Goal: Task Accomplishment & Management: Manage account settings

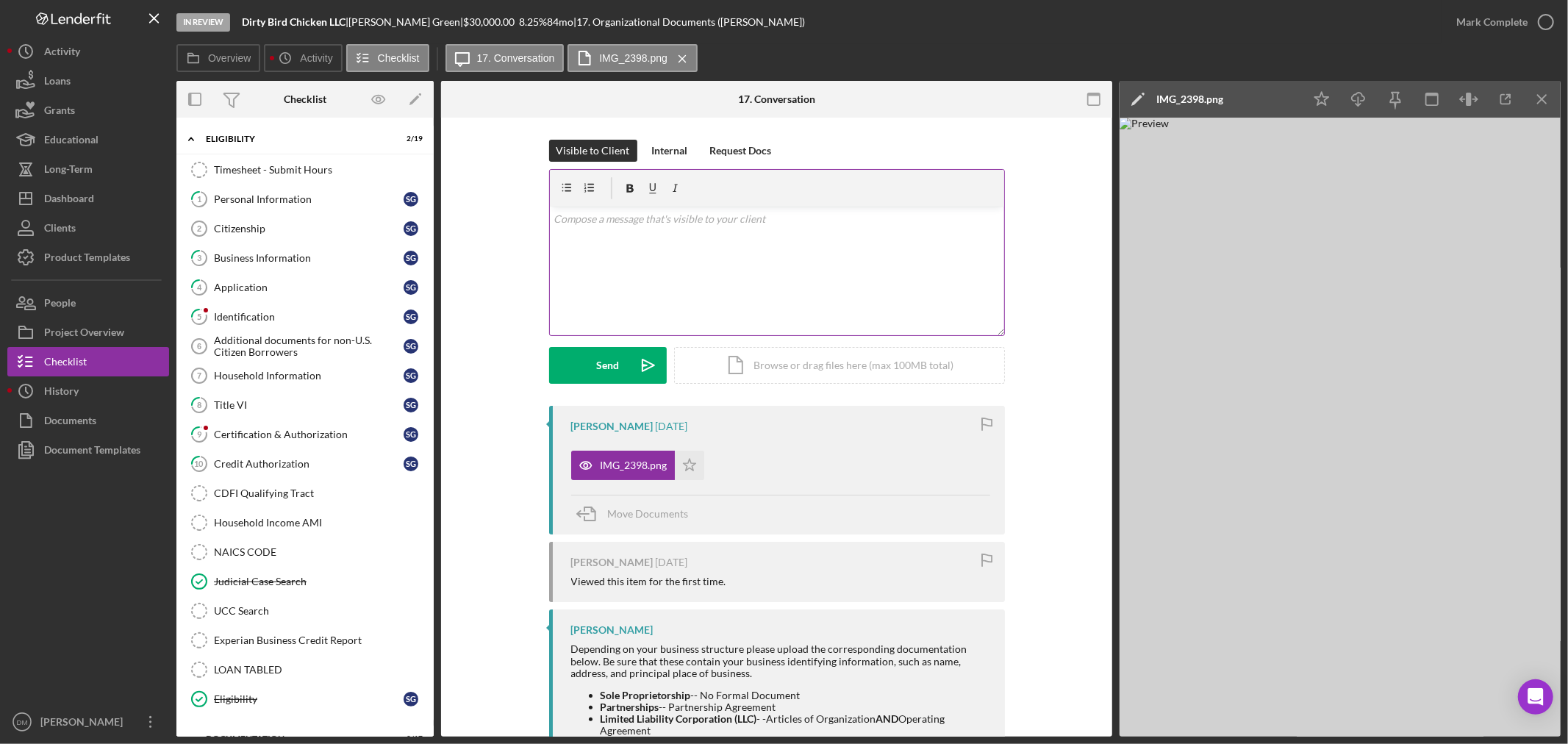
scroll to position [584, 0]
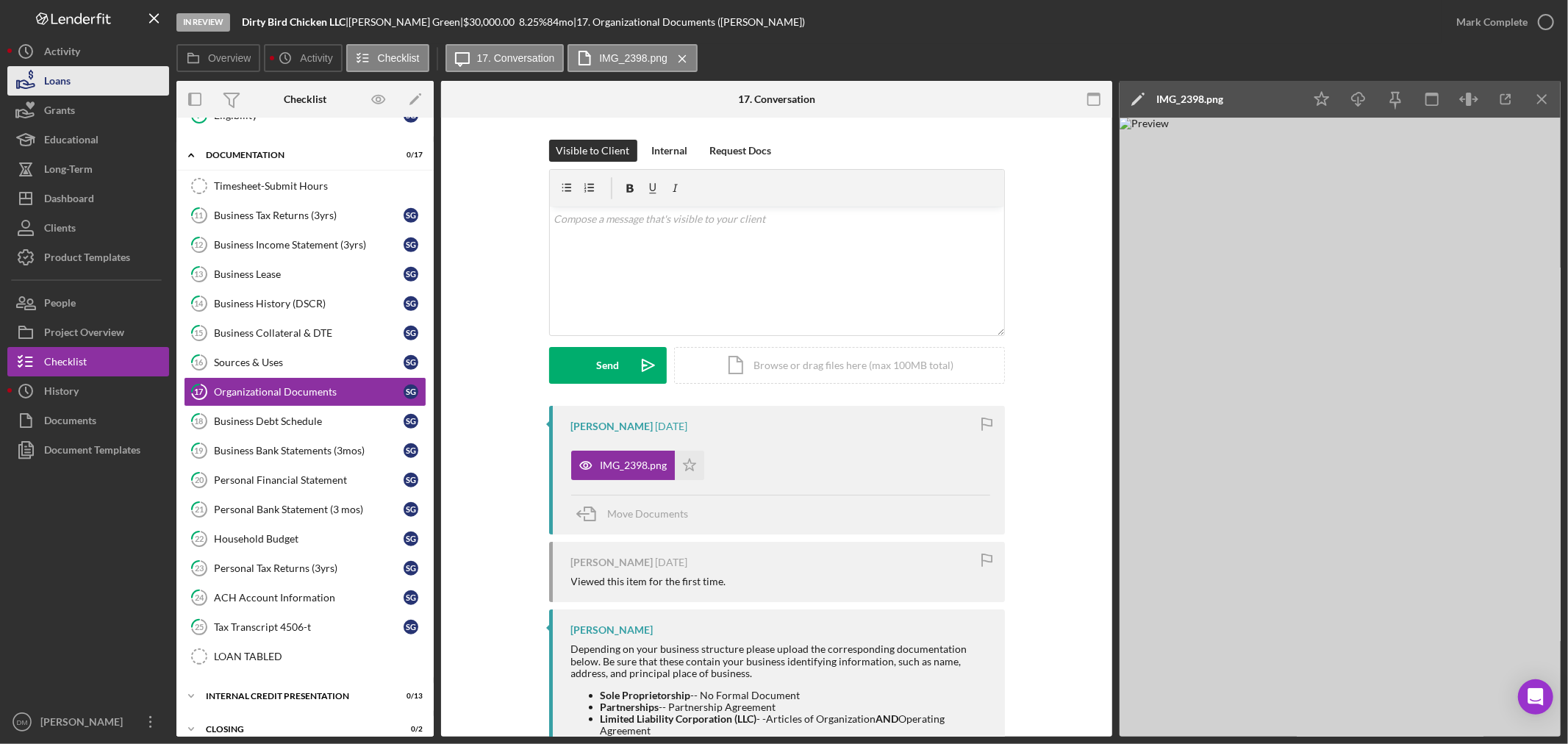
click at [88, 82] on button "Loans" at bounding box center [88, 81] width 162 height 29
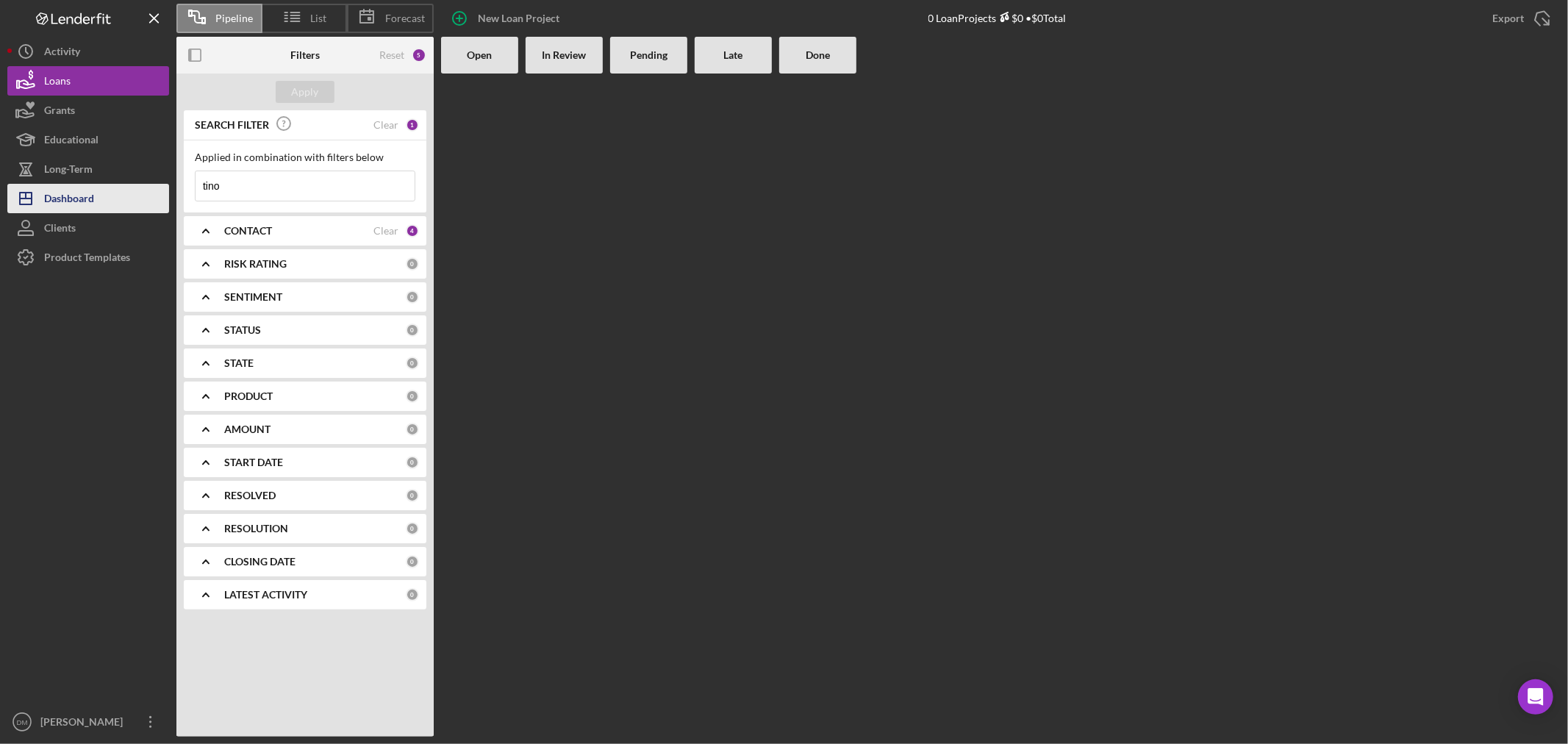
drag, startPoint x: 321, startPoint y: 180, endPoint x: 114, endPoint y: 194, distance: 207.5
click at [114, 194] on div "Pipeline List Forecast New Loan Project 0 Loan Projects $0 • $0 Total Export Ic…" at bounding box center [784, 368] width 1553 height 737
type input "fergus"
click at [288, 228] on div "CONTACT" at bounding box center [299, 231] width 149 height 12
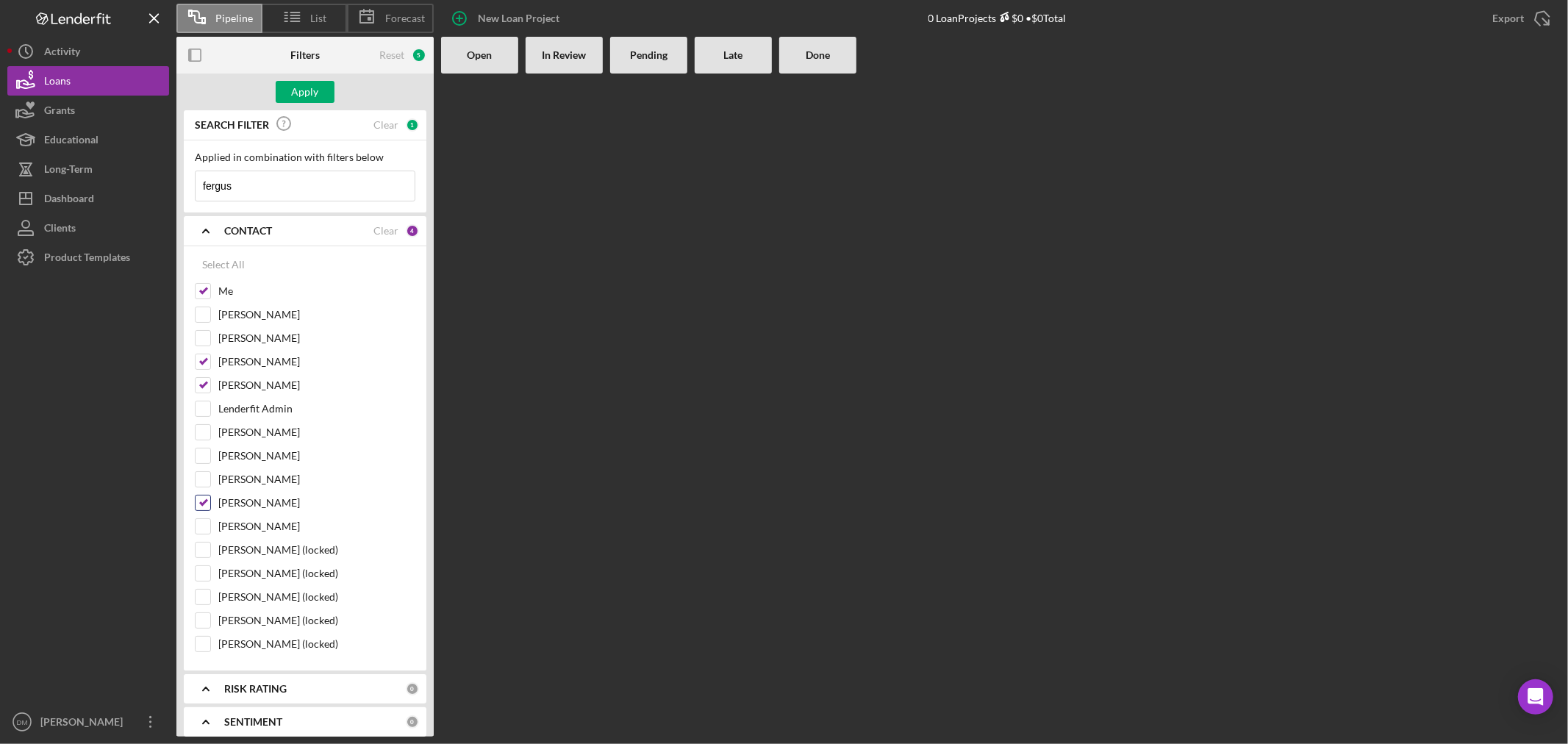
click at [208, 498] on input "[PERSON_NAME]" at bounding box center [203, 503] width 15 height 15
checkbox input "false"
click at [207, 363] on input "[PERSON_NAME]" at bounding box center [203, 362] width 15 height 15
checkbox input "false"
click at [269, 177] on input "fergus" at bounding box center [305, 186] width 219 height 29
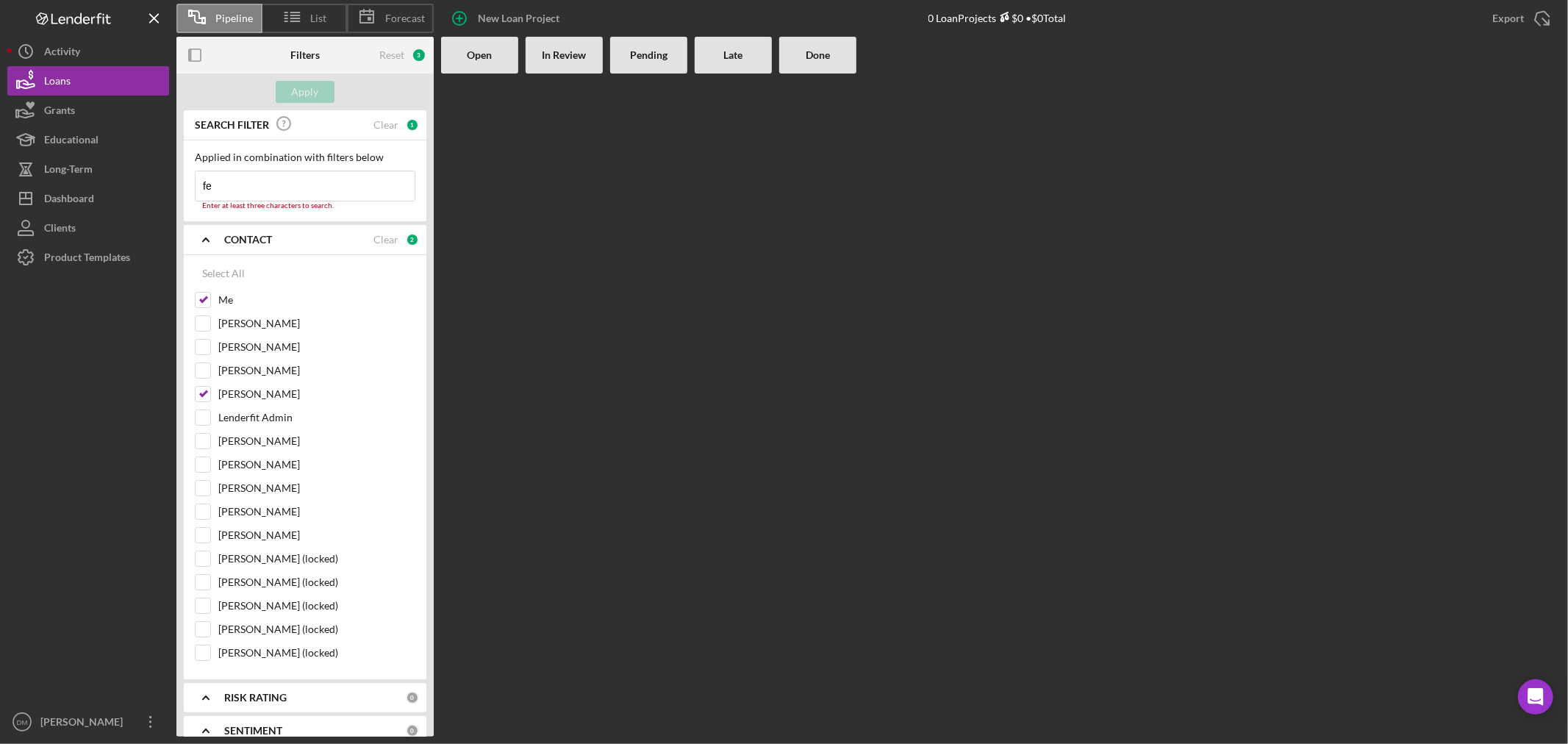
type input "f"
type input "[PERSON_NAME]"
click at [200, 280] on div "Select All" at bounding box center [305, 265] width 221 height 29
click at [305, 85] on div "Apply" at bounding box center [305, 92] width 27 height 22
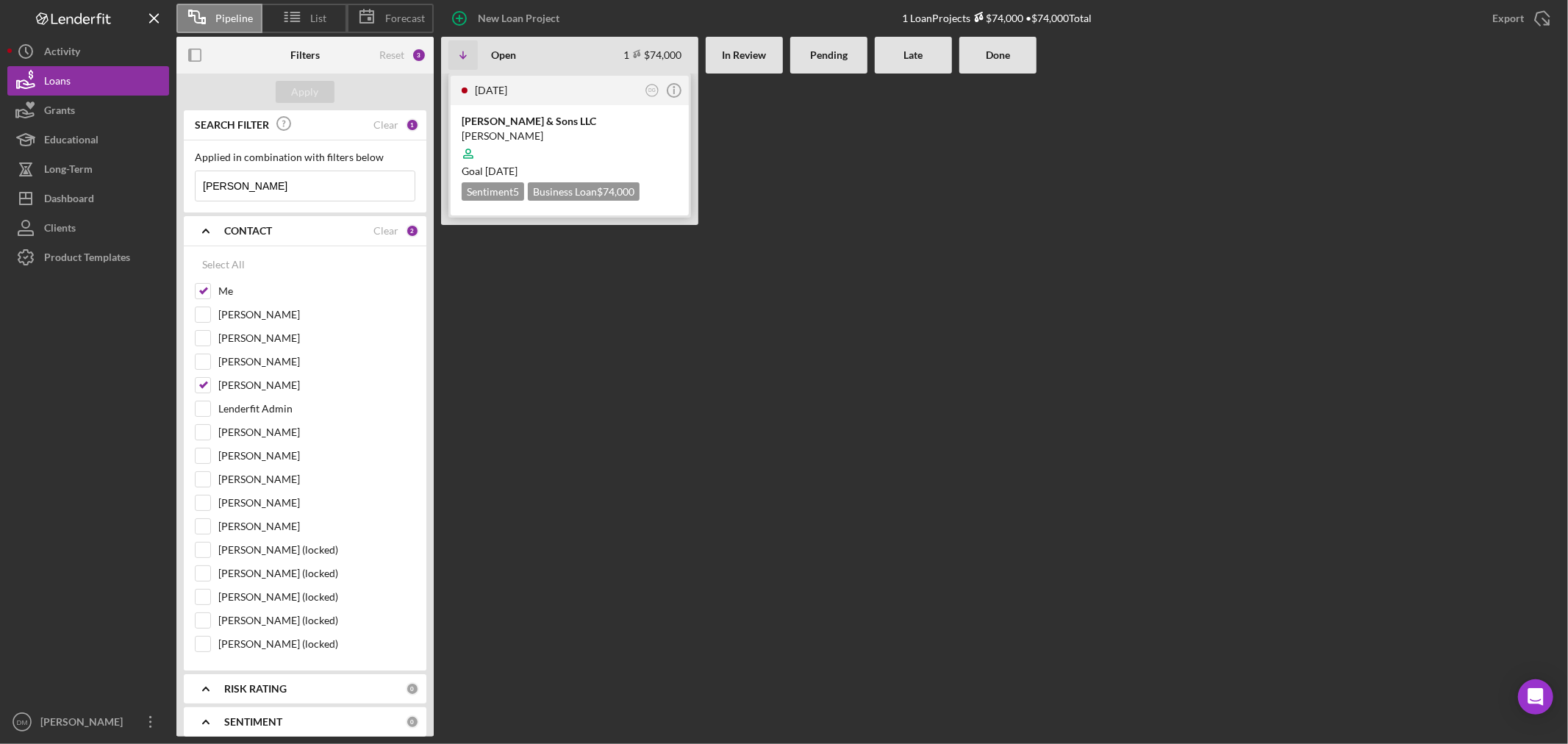
click at [543, 125] on div "[PERSON_NAME] & Sons LLC" at bounding box center [570, 121] width 216 height 15
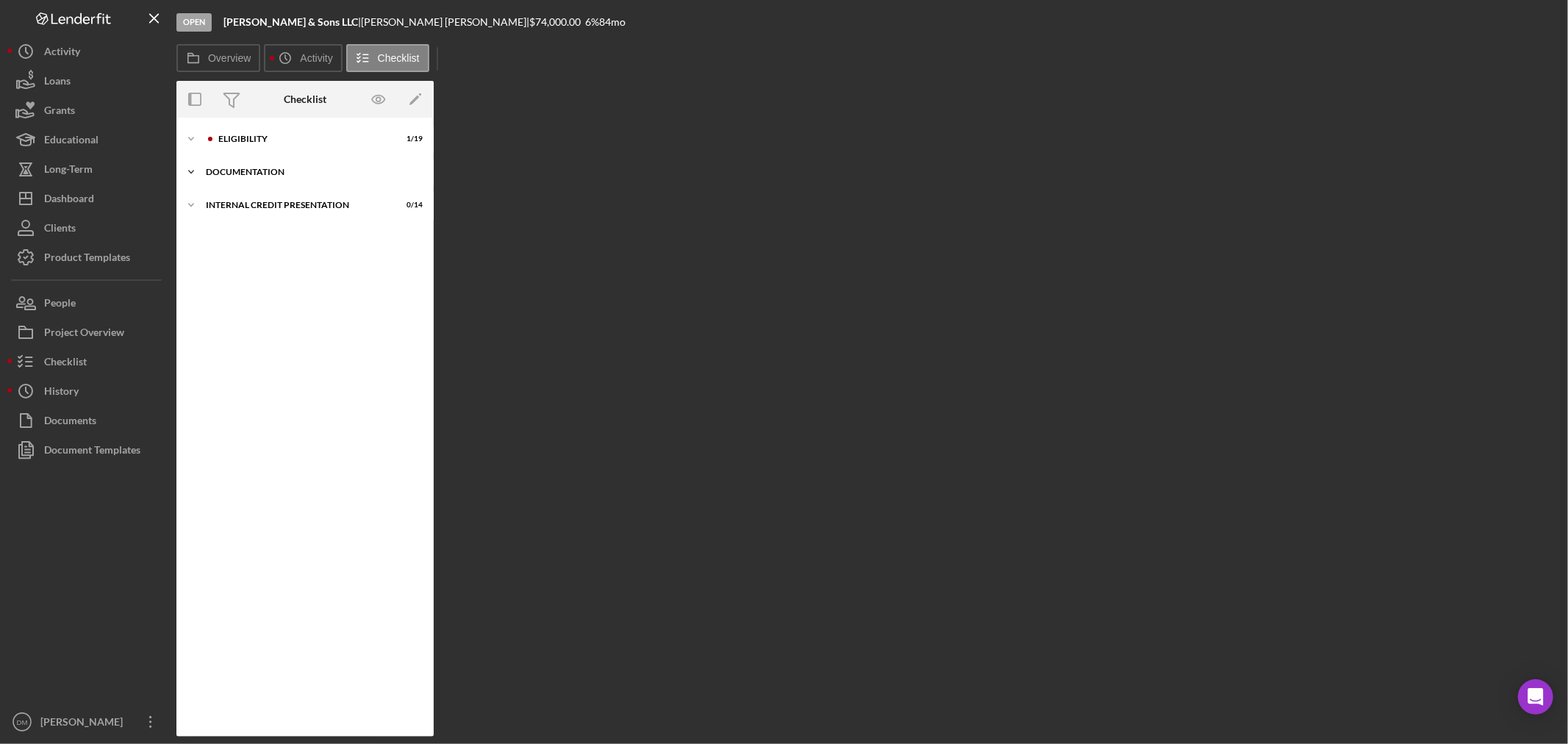
click at [193, 167] on icon "Icon/Expander" at bounding box center [191, 172] width 29 height 29
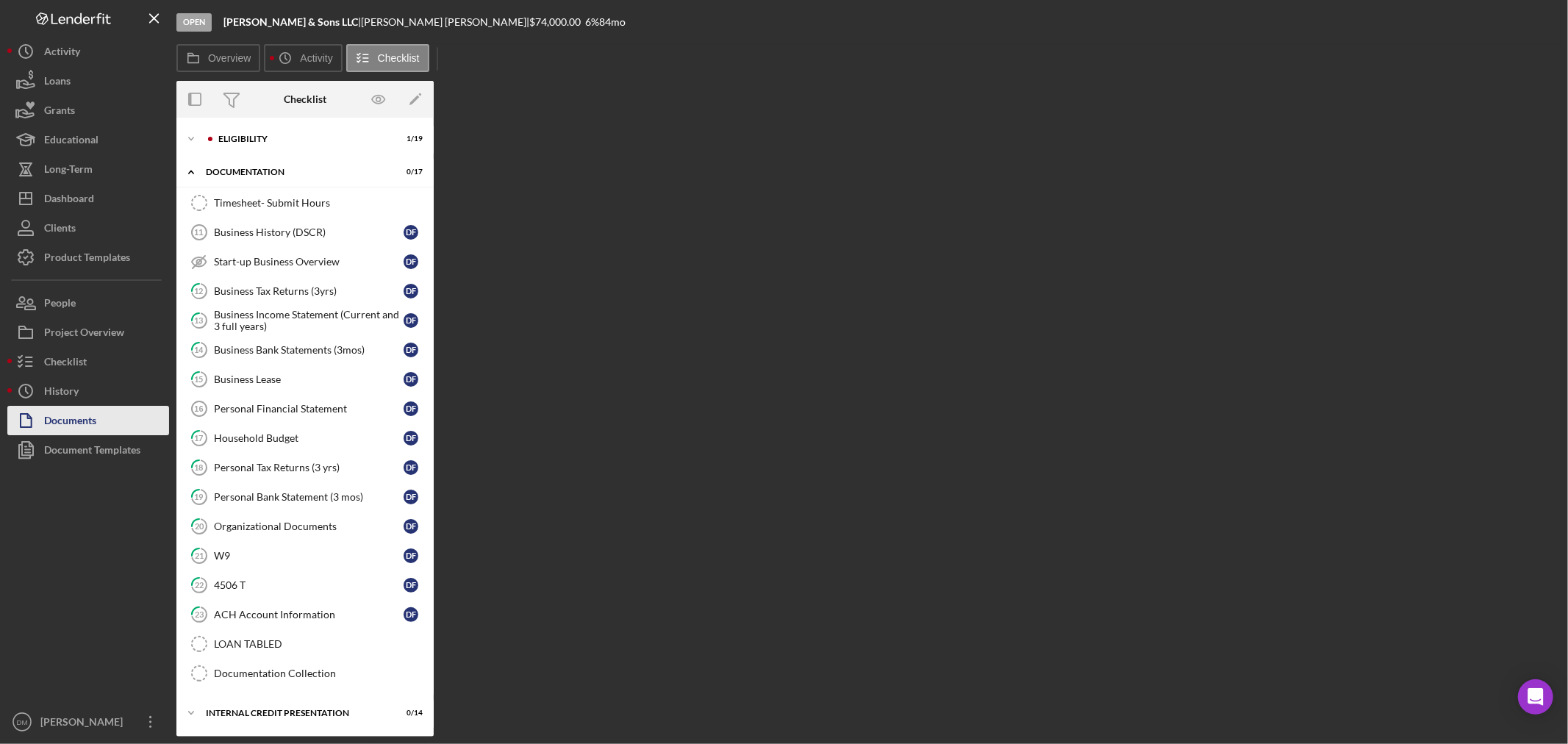
click at [104, 406] on button "Documents" at bounding box center [88, 421] width 162 height 29
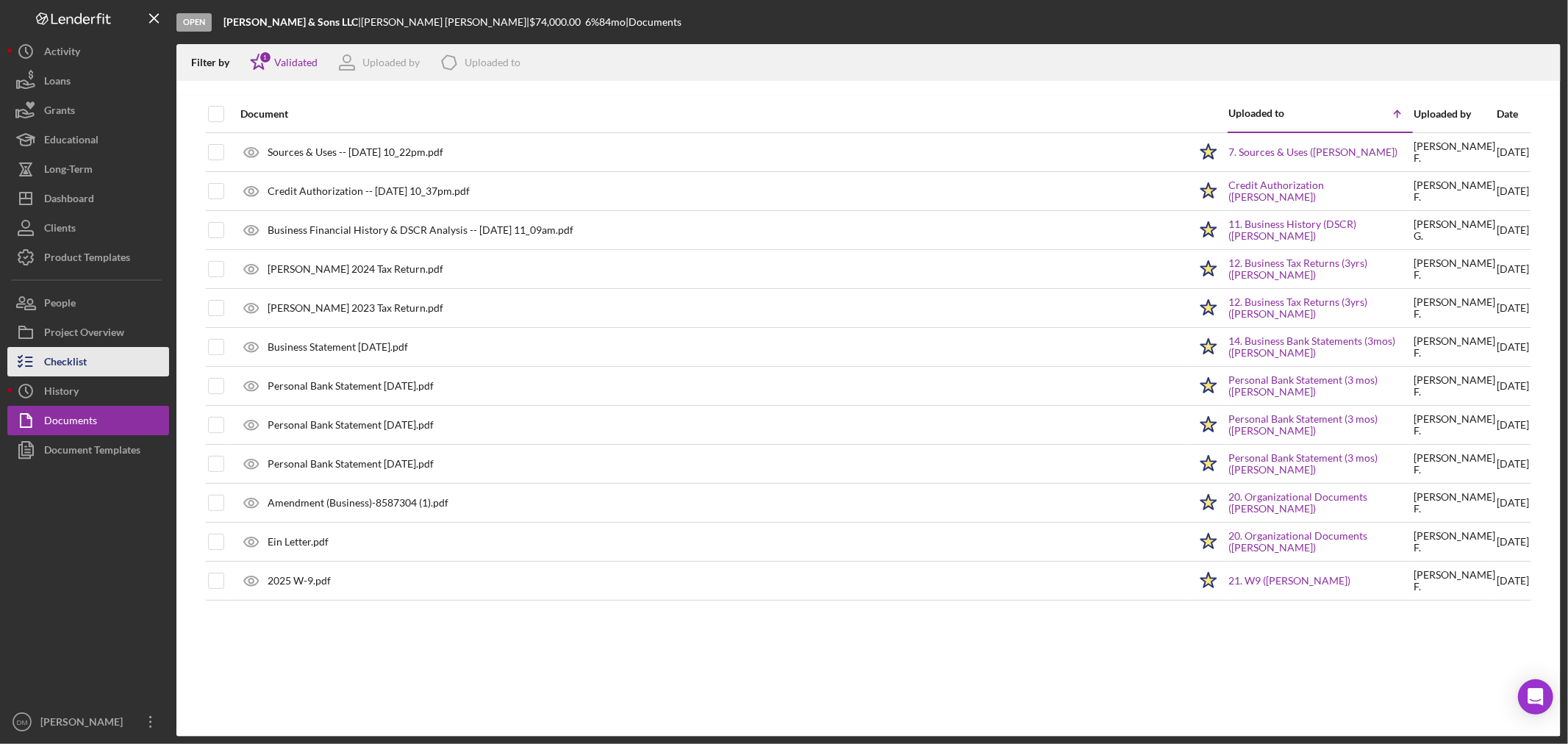
click at [118, 362] on button "Checklist" at bounding box center [88, 362] width 162 height 29
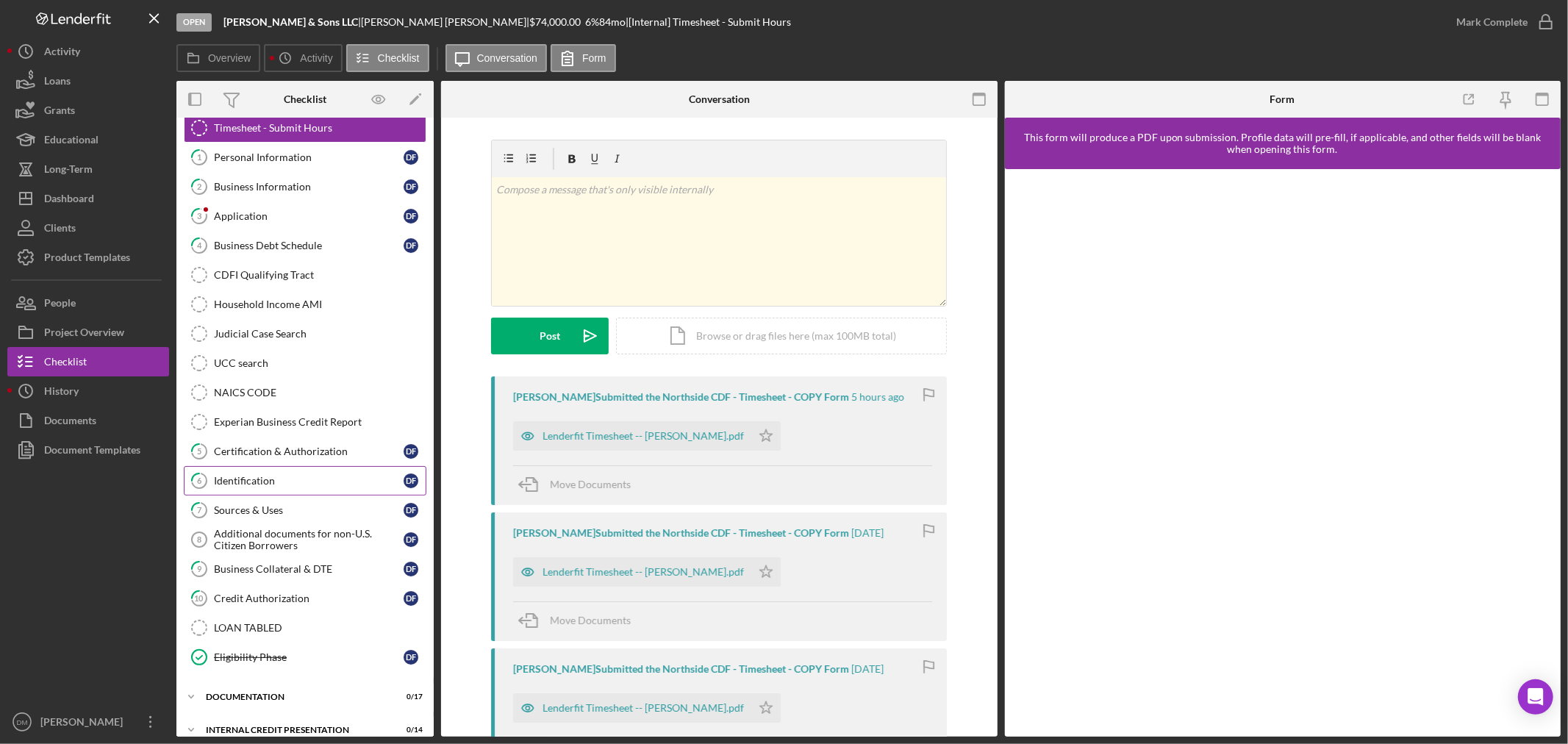
scroll to position [61, 0]
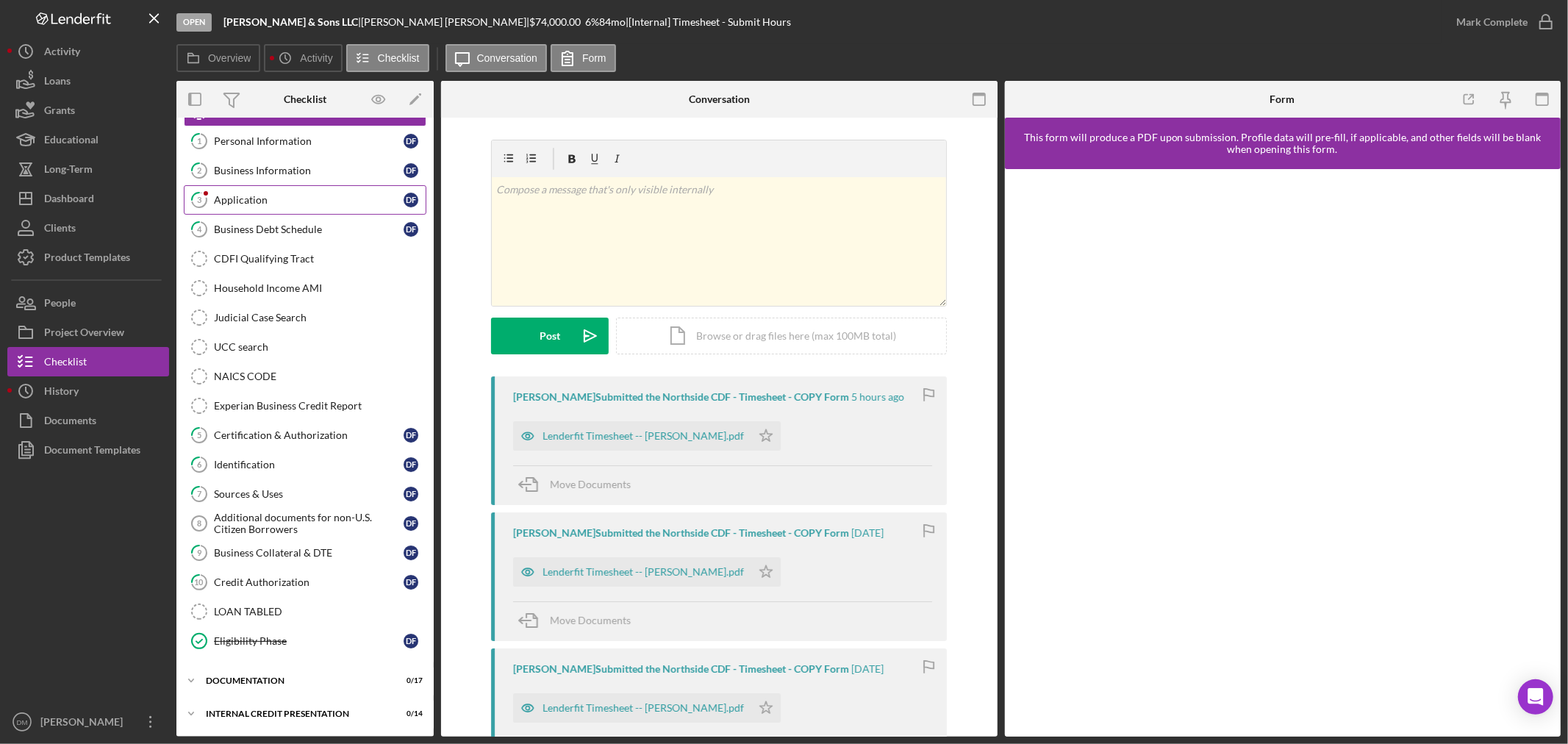
click at [277, 187] on link "3 Application D F" at bounding box center [305, 200] width 243 height 29
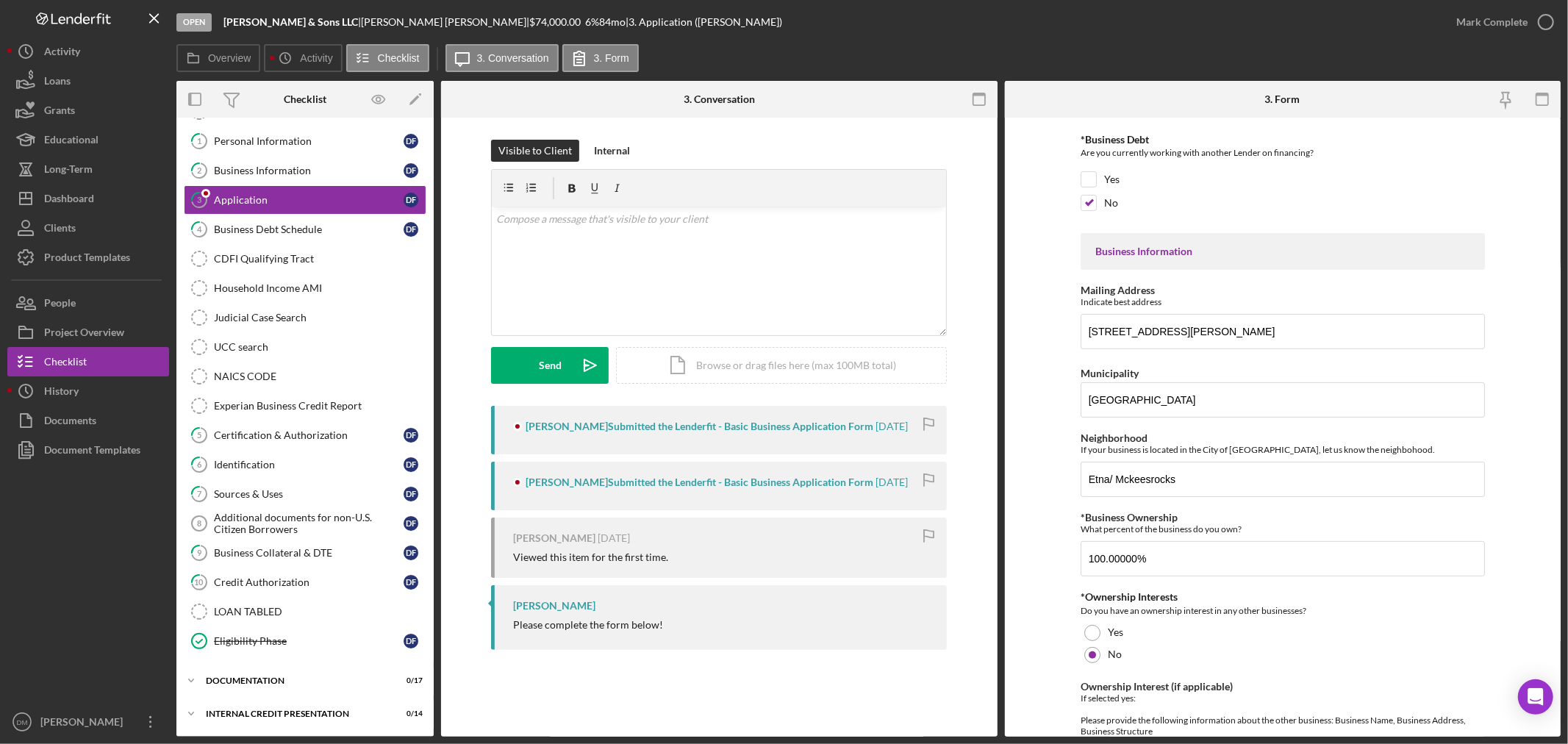
scroll to position [245, 0]
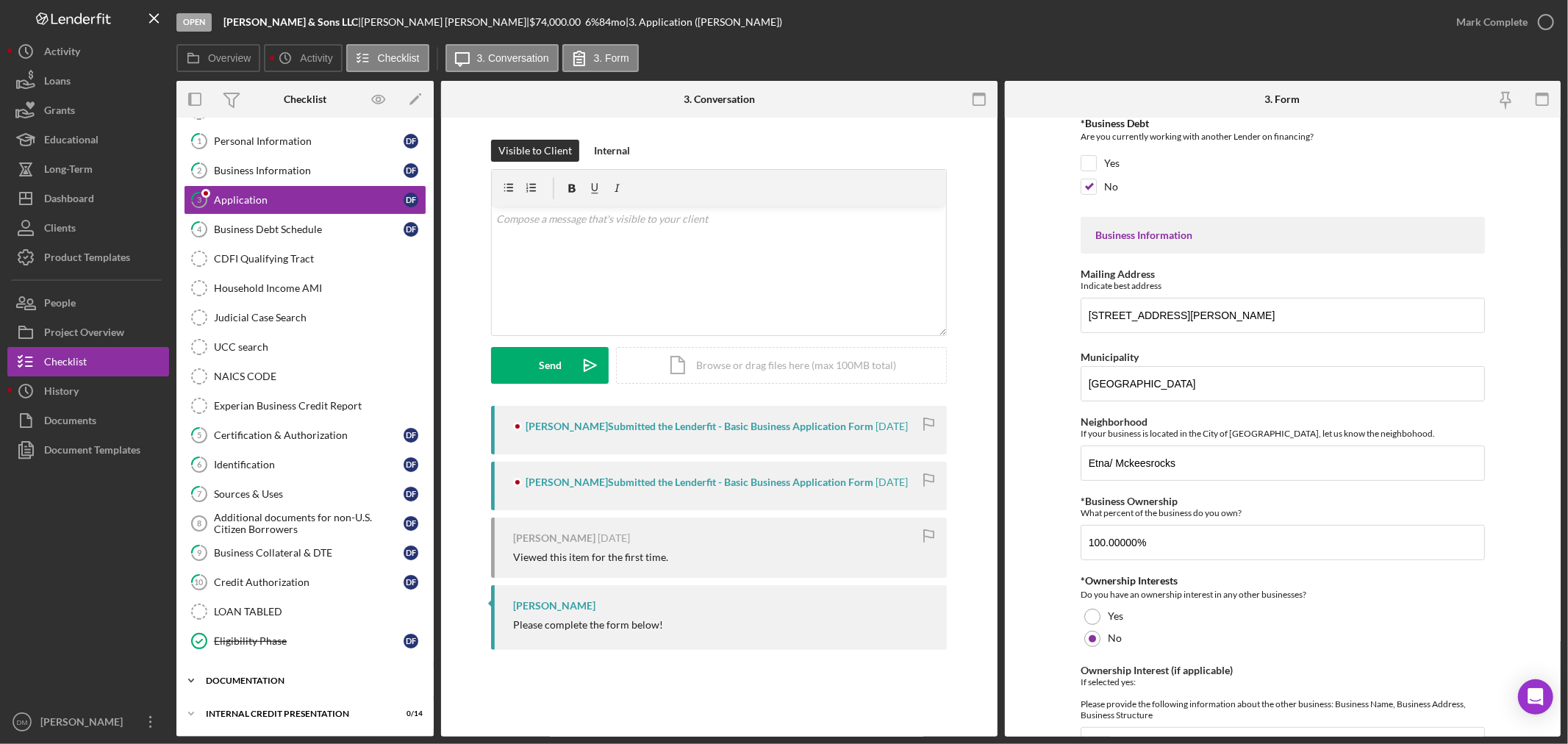
click at [223, 675] on div "Icon/Expander documentation 0 / 17" at bounding box center [305, 681] width 257 height 29
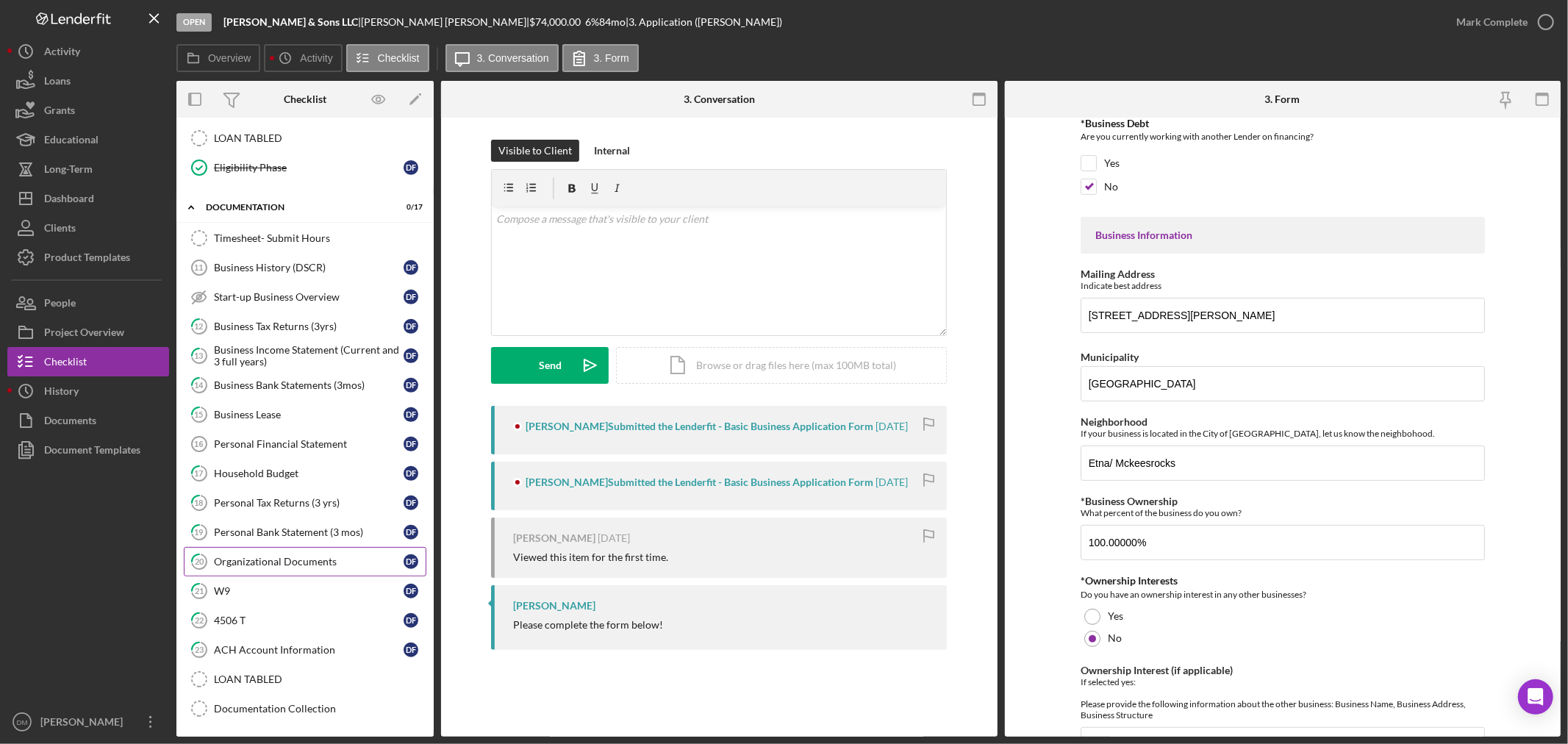
scroll to position [571, 0]
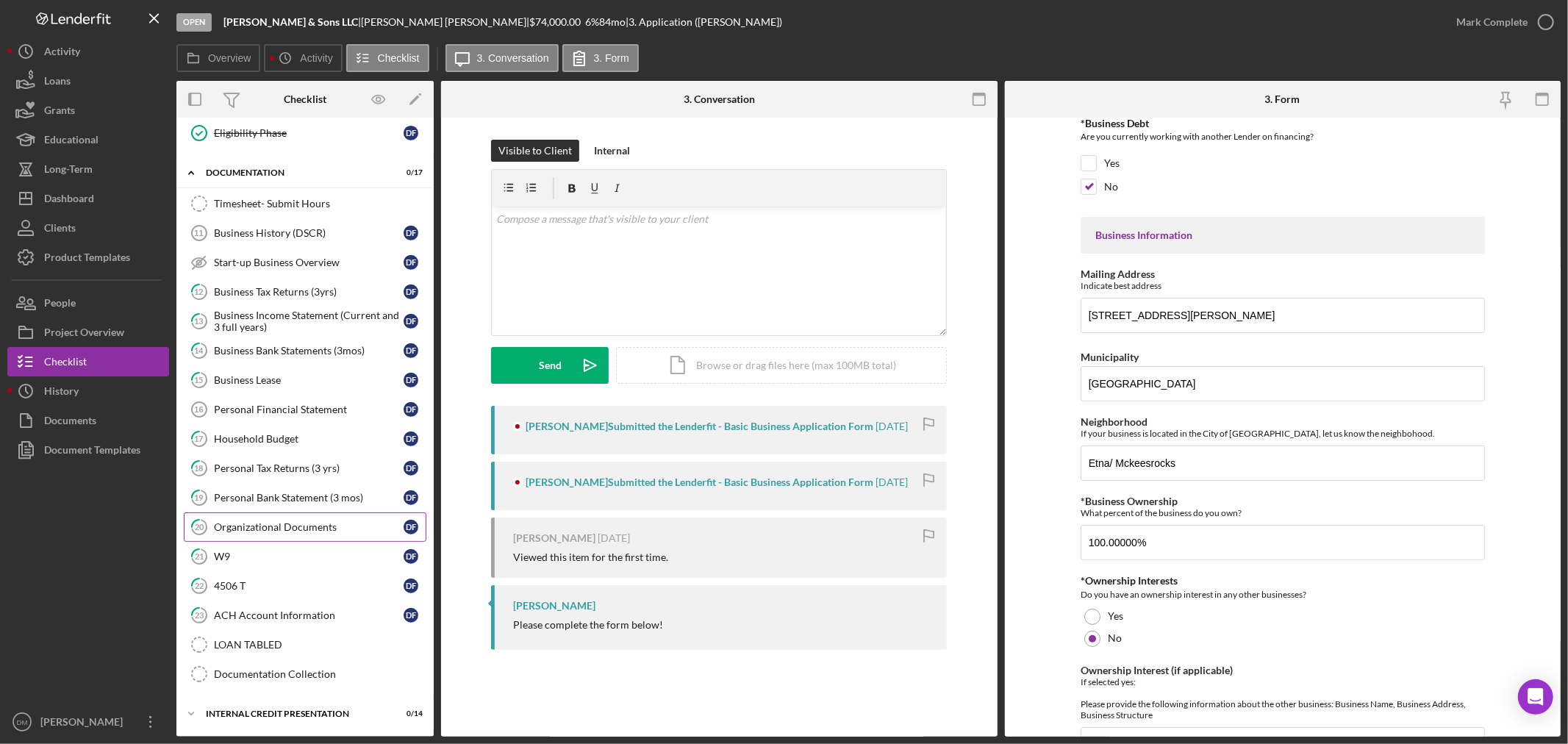
click at [326, 522] on div "Organizational Documents" at bounding box center [309, 528] width 190 height 12
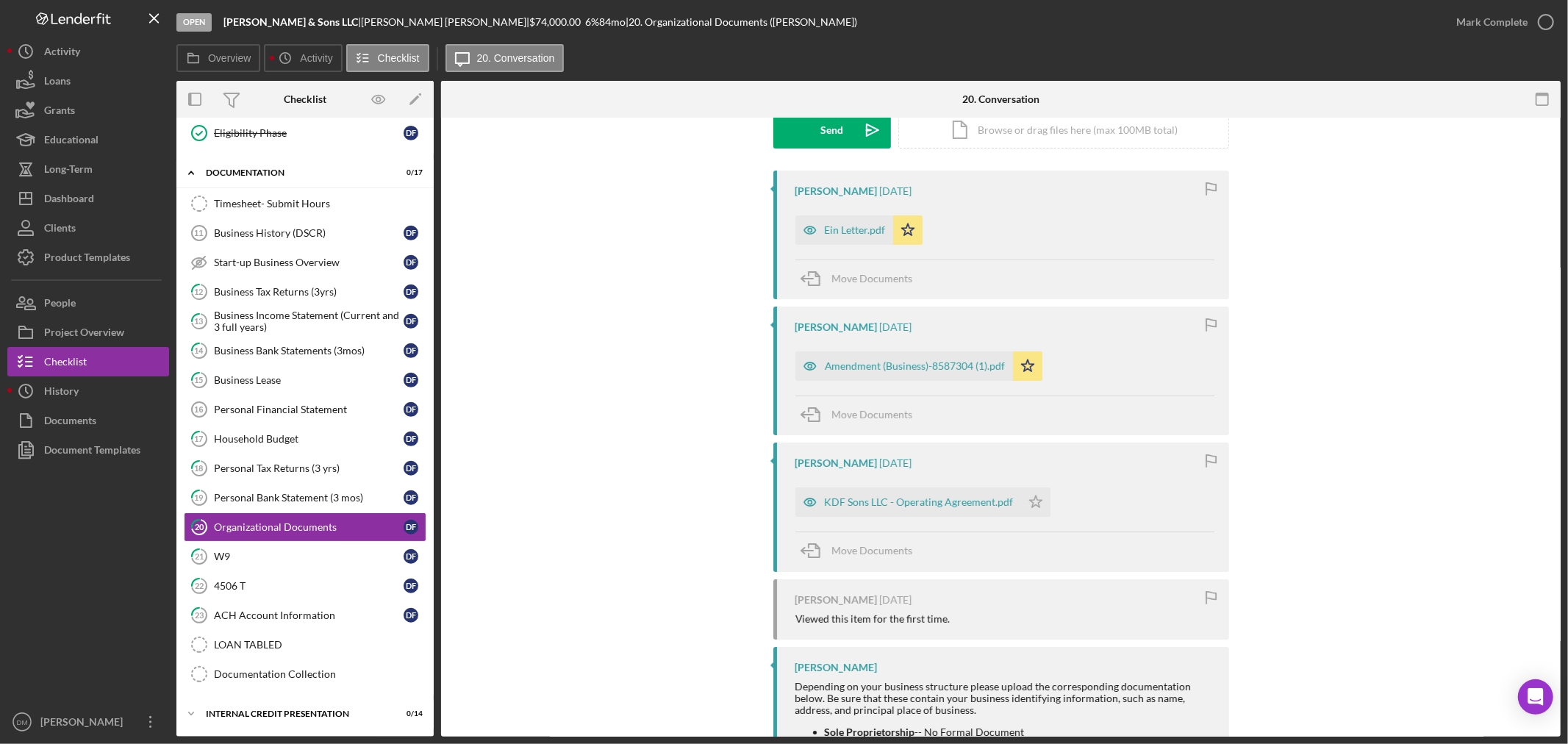
scroll to position [245, 0]
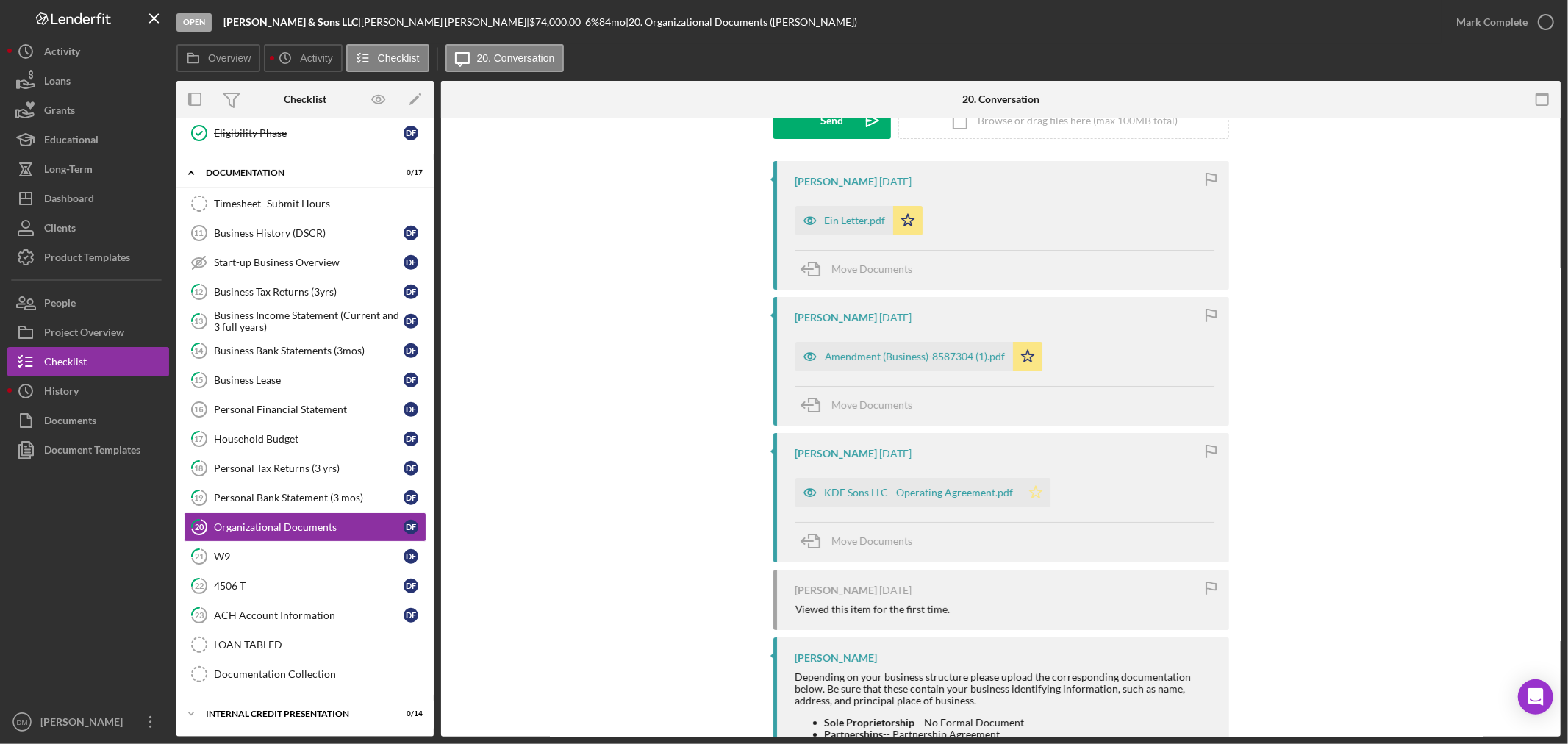
click at [1033, 488] on icon "Icon/Star" at bounding box center [1036, 493] width 29 height 29
click at [62, 422] on div "Documents" at bounding box center [70, 422] width 52 height 33
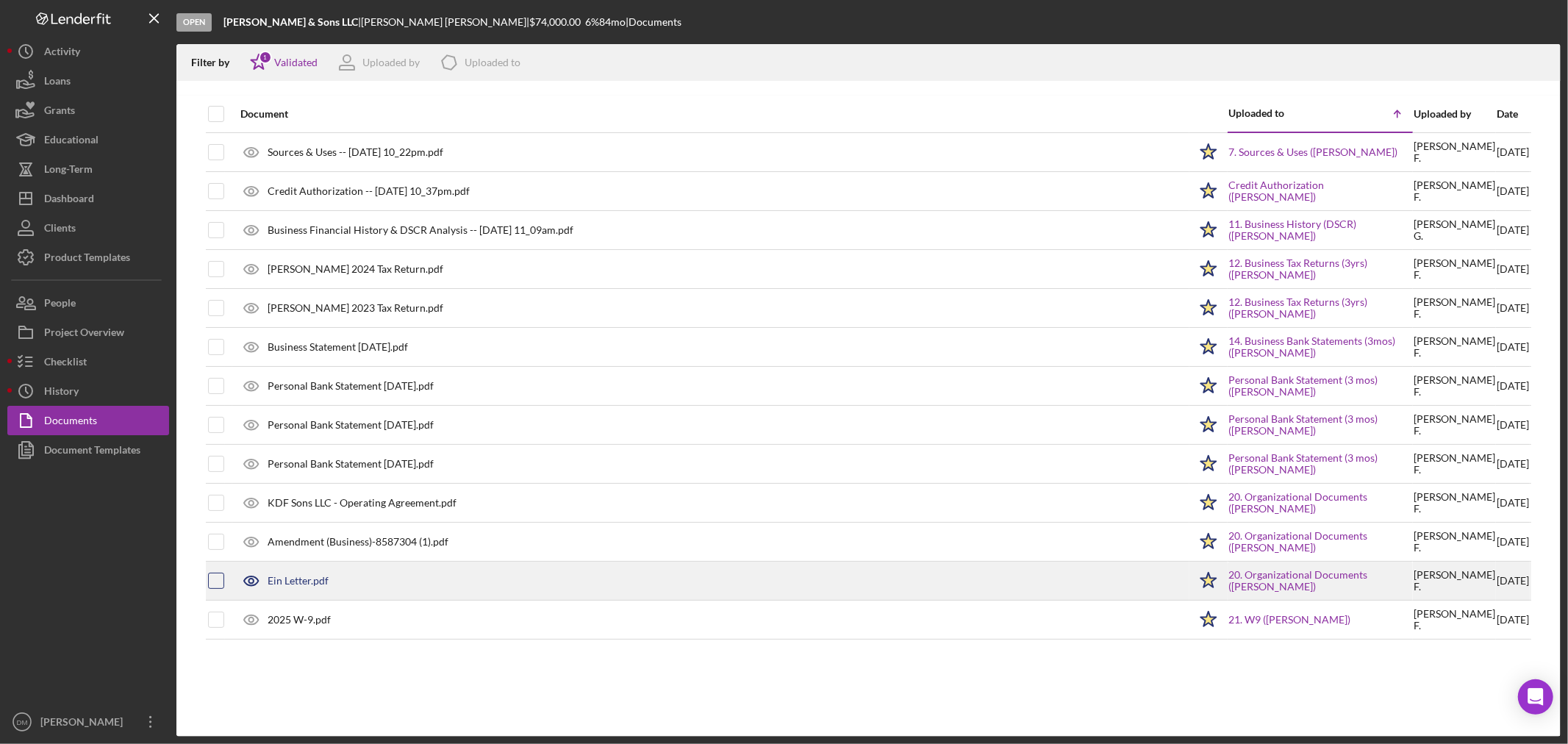
click at [219, 579] on input "checkbox" at bounding box center [216, 581] width 15 height 15
checkbox input "true"
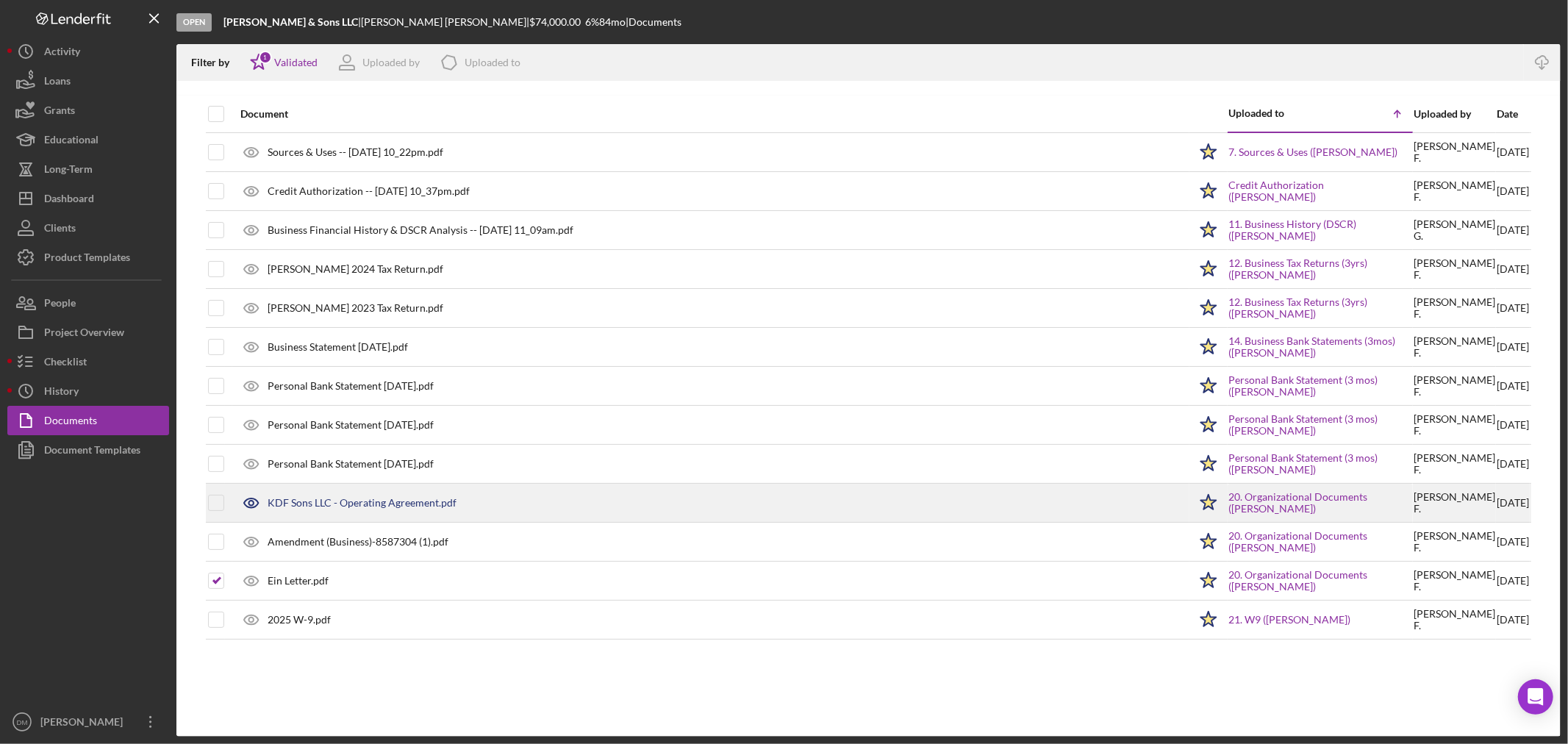
click at [227, 521] on div at bounding box center [229, 503] width 6 height 37
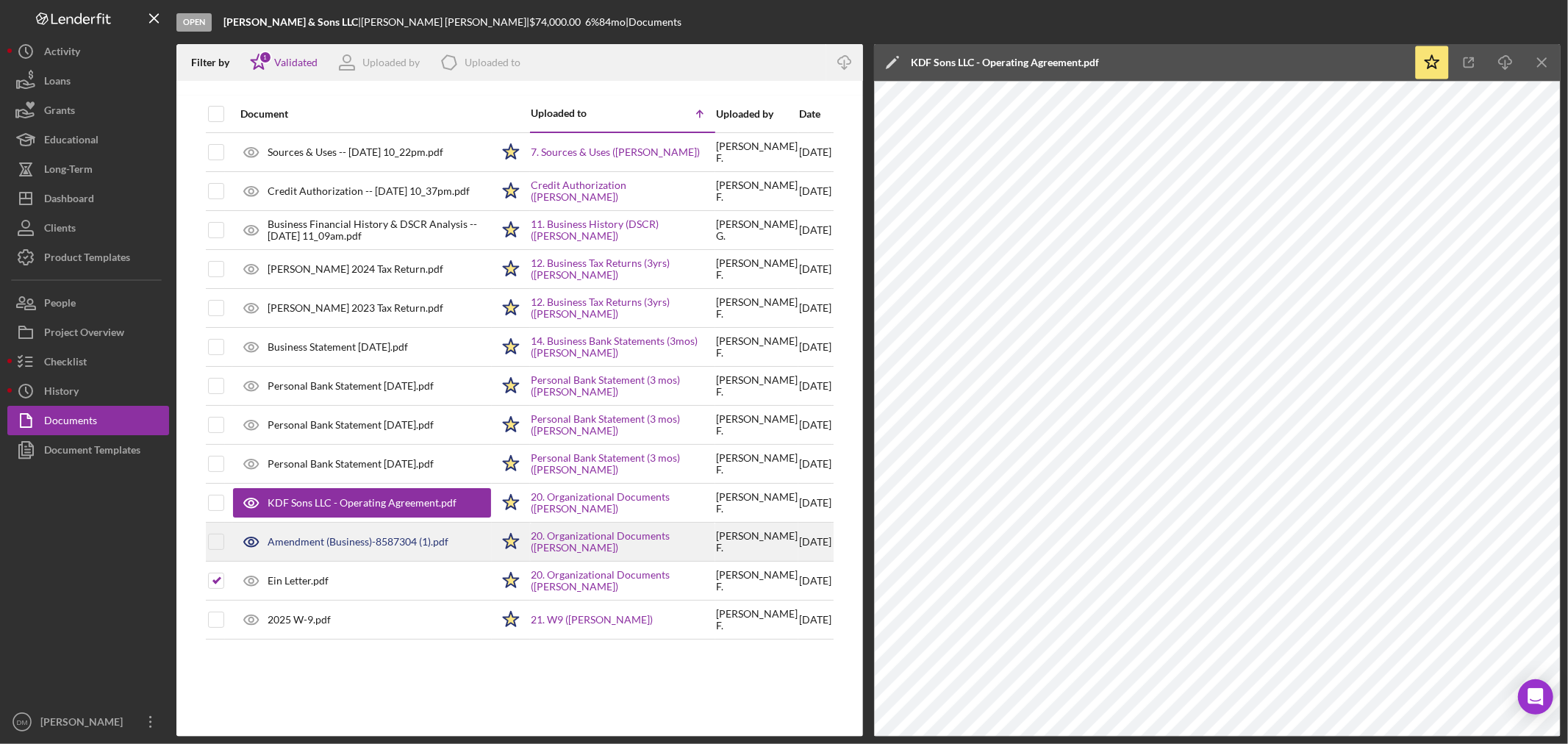
click at [225, 542] on td at bounding box center [229, 542] width 7 height 39
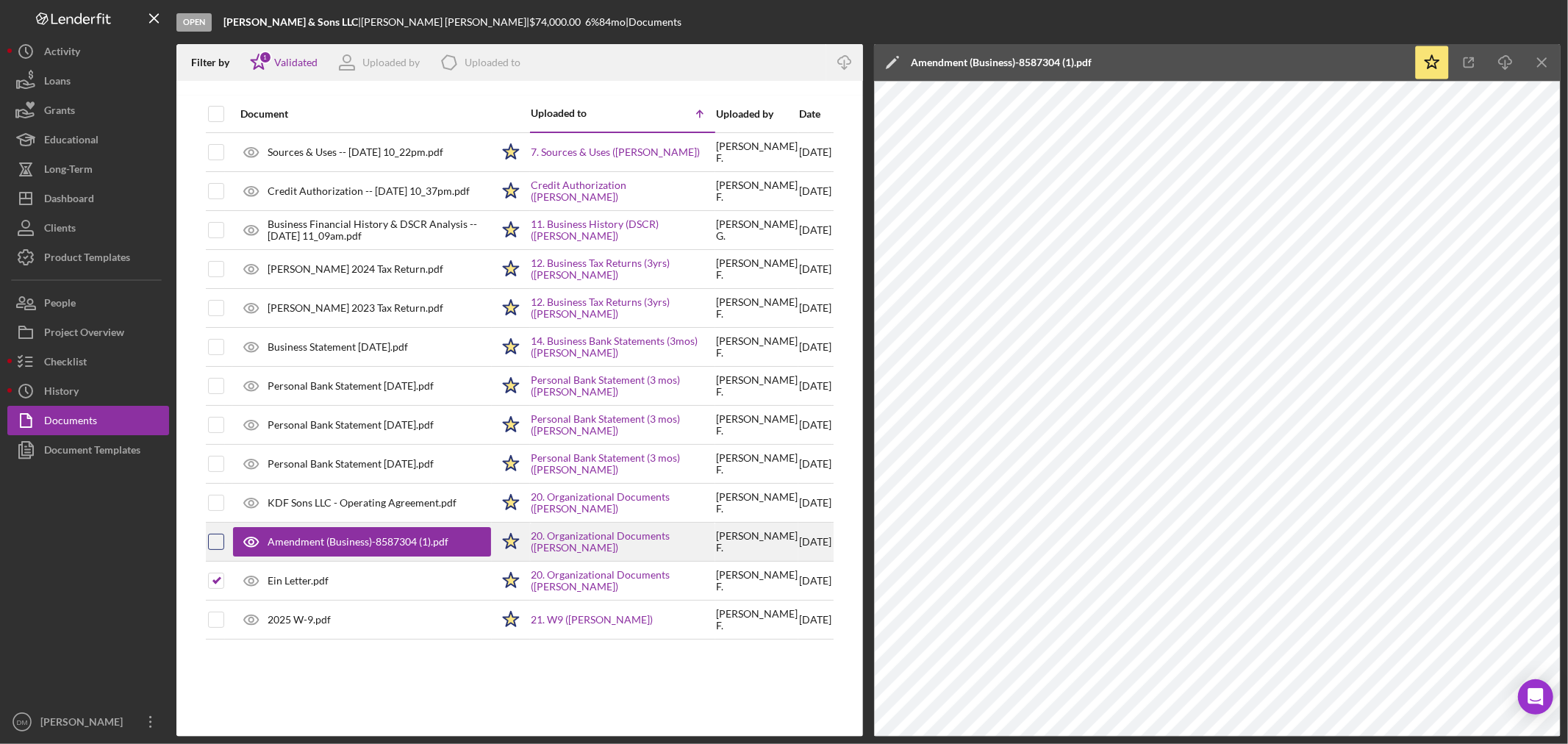
click at [218, 538] on input "checkbox" at bounding box center [216, 542] width 15 height 15
checkbox input "true"
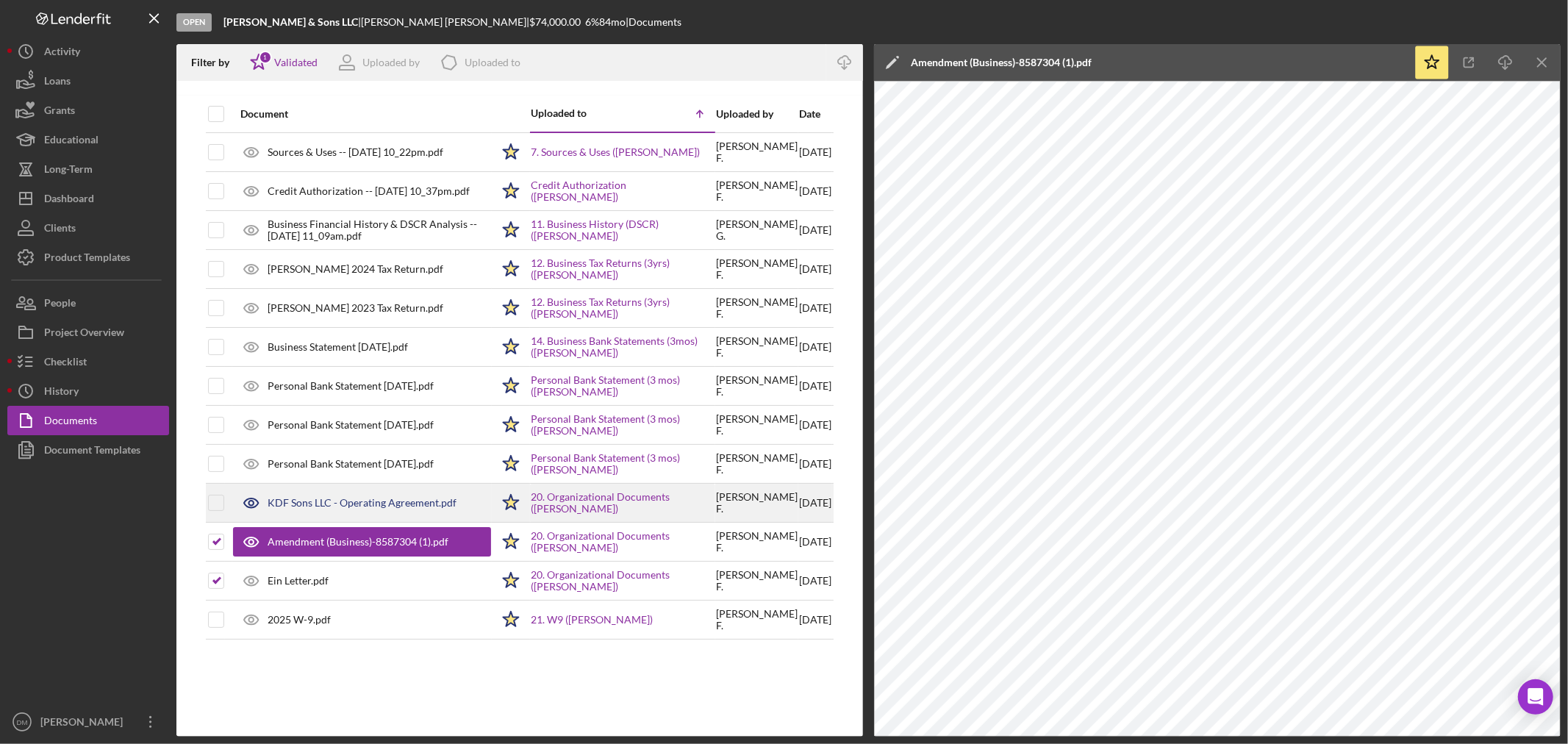
click at [215, 515] on div at bounding box center [216, 503] width 16 height 37
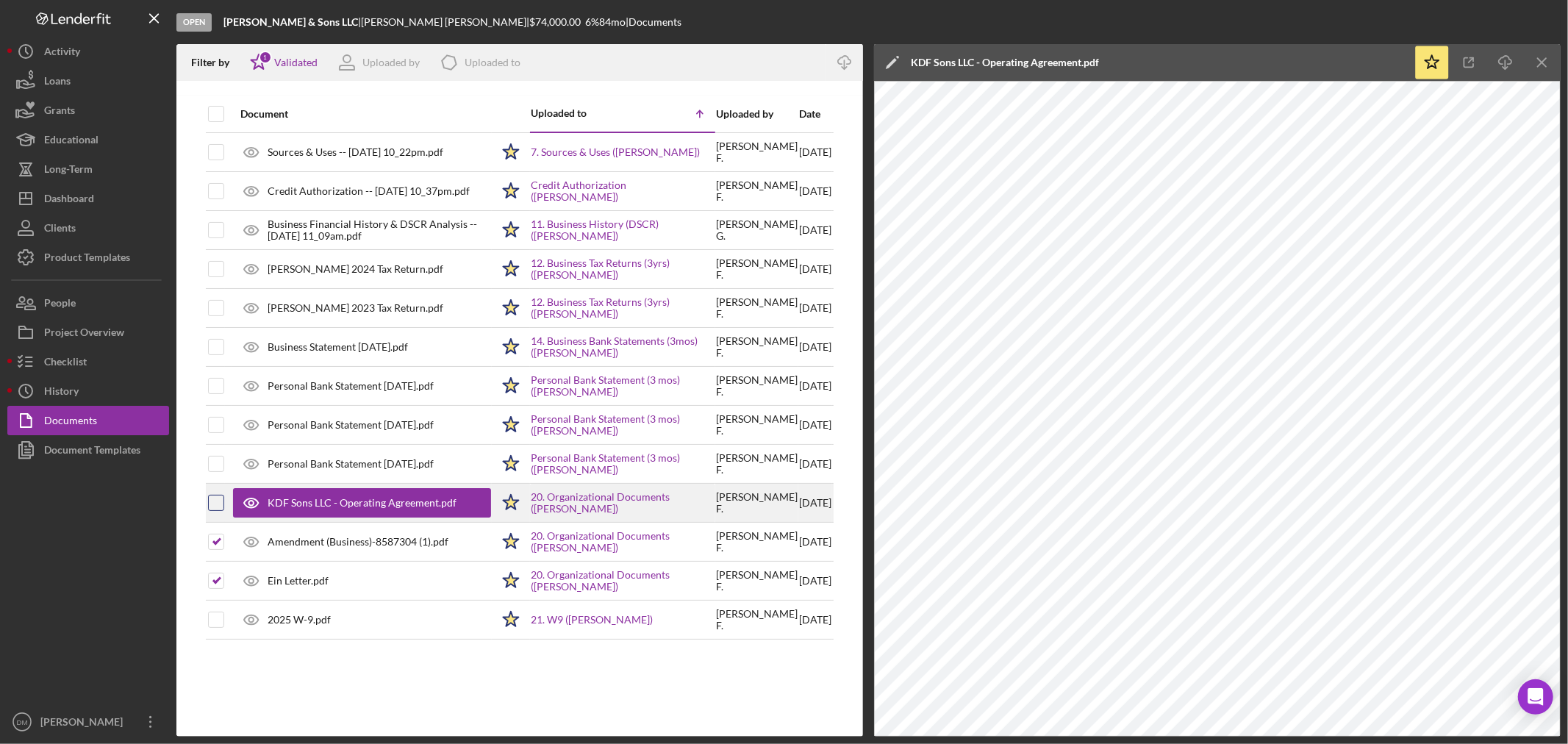
click at [216, 496] on input "checkbox" at bounding box center [216, 503] width 15 height 15
checkbox input "true"
click at [1472, 60] on line "button" at bounding box center [1471, 60] width 4 height 4
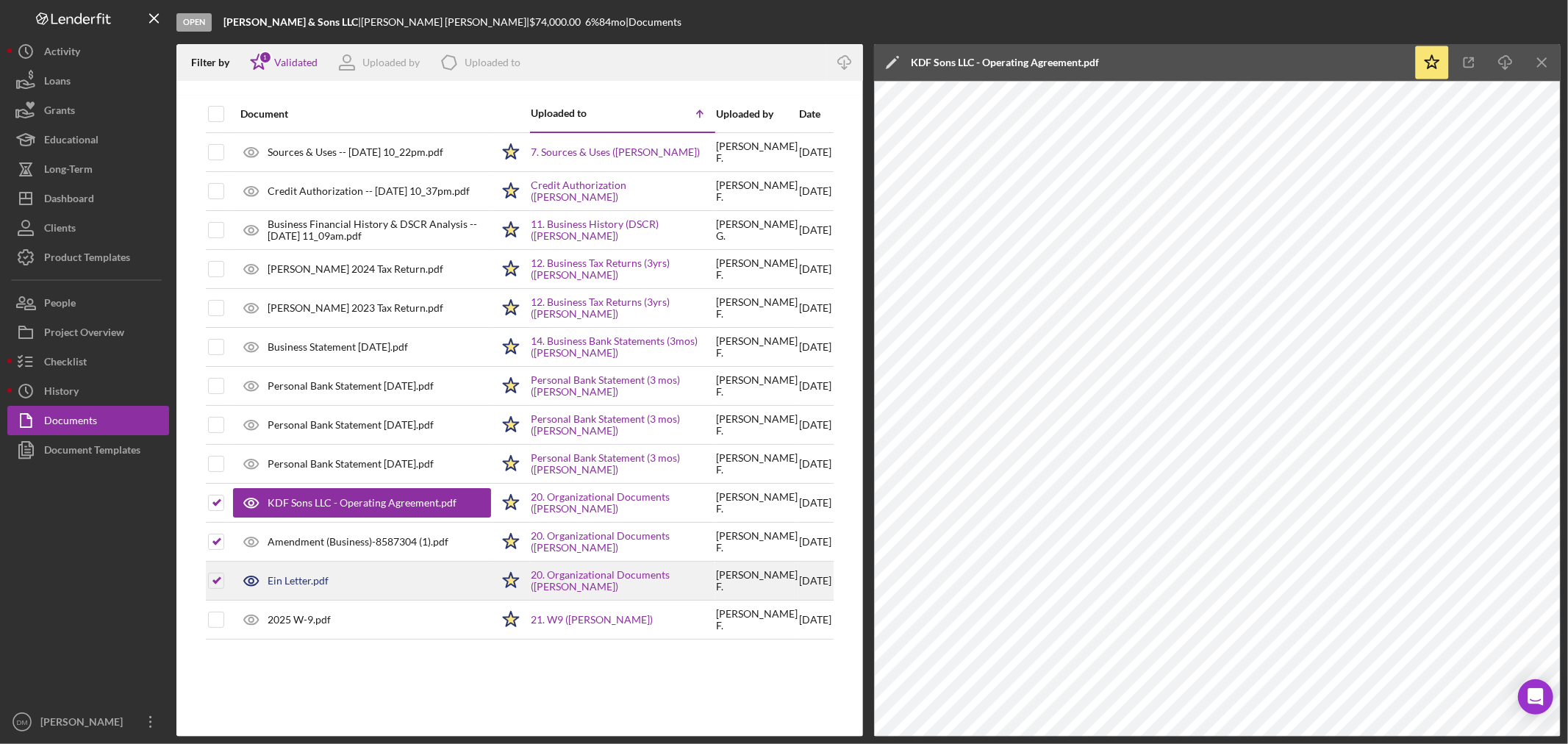
click at [305, 585] on div "Ein Letter.pdf" at bounding box center [298, 581] width 61 height 12
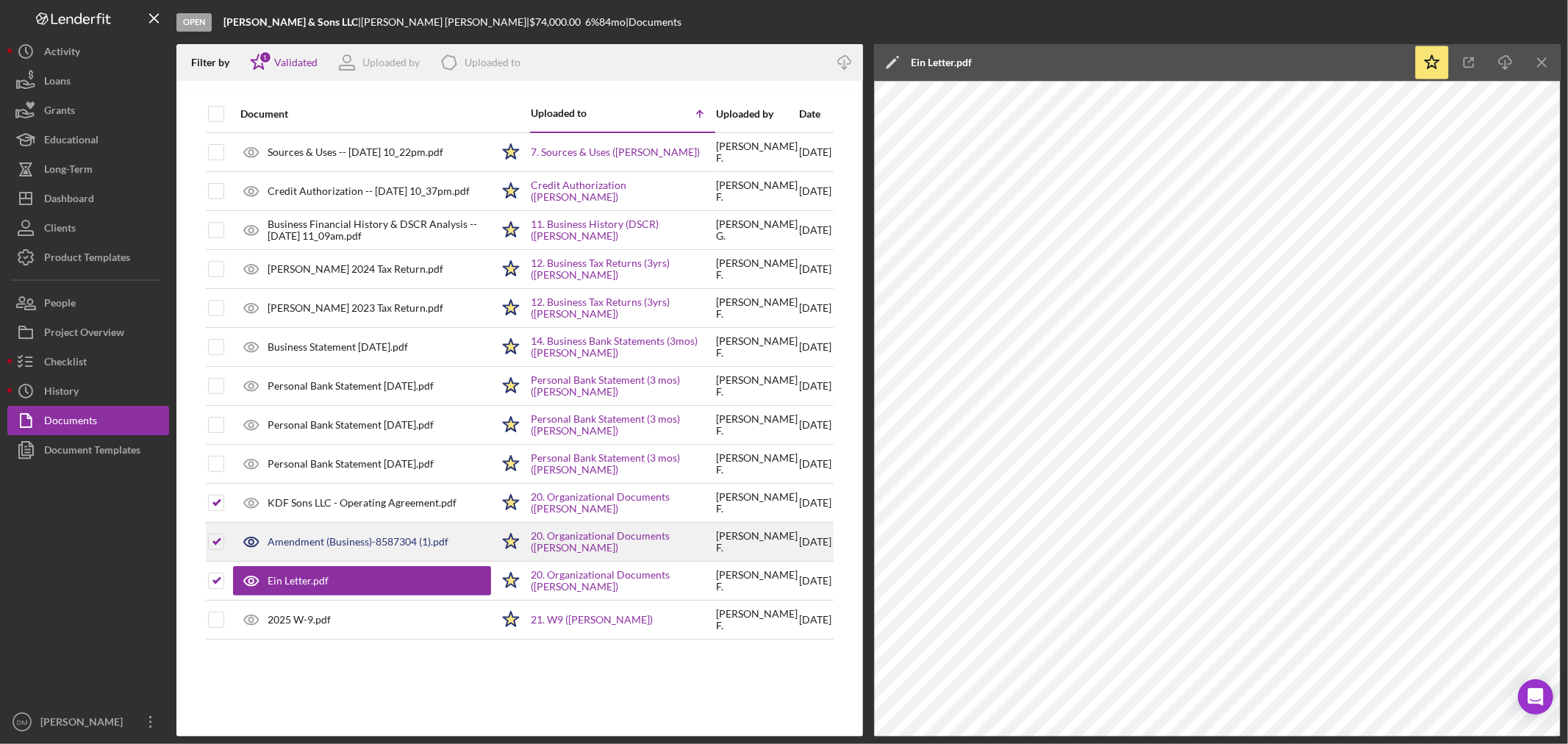
click at [375, 538] on div "Amendment (Business)-8587304 (1).pdf" at bounding box center [358, 542] width 181 height 12
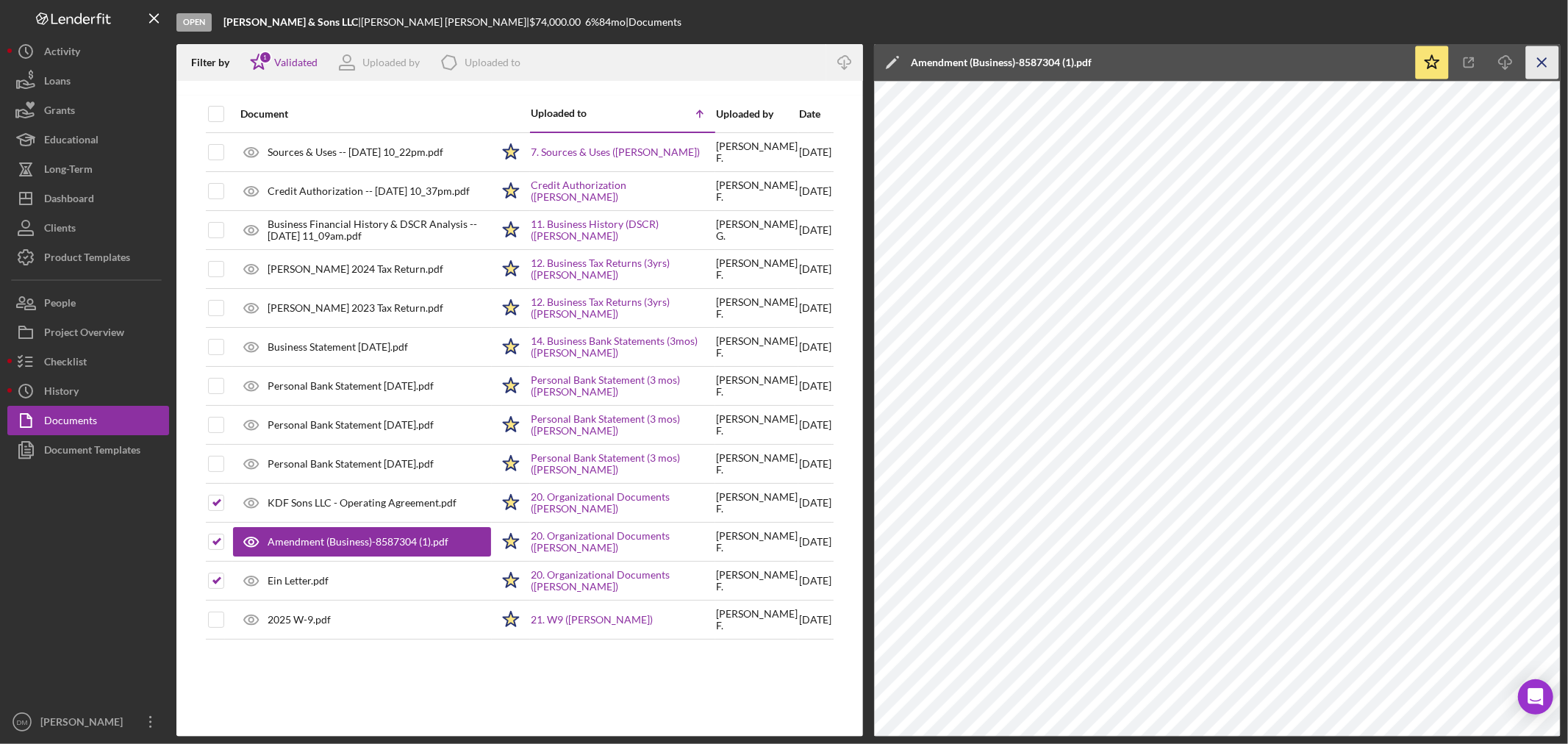
click at [1547, 54] on icon "Icon/Menu Close" at bounding box center [1542, 63] width 33 height 33
